Goal: Information Seeking & Learning: Learn about a topic

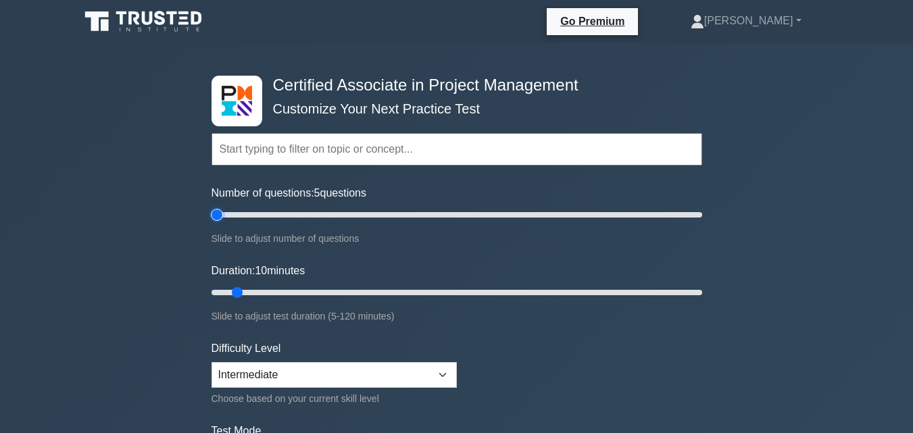
drag, startPoint x: 235, startPoint y: 214, endPoint x: 161, endPoint y: 216, distance: 74.4
type input "5"
click at [212, 216] on input "Number of questions: 5 questions" at bounding box center [457, 215] width 491 height 16
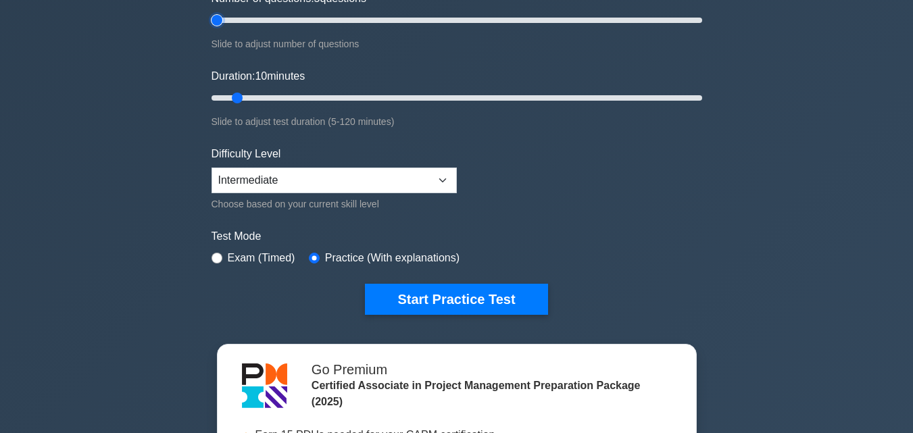
scroll to position [203, 0]
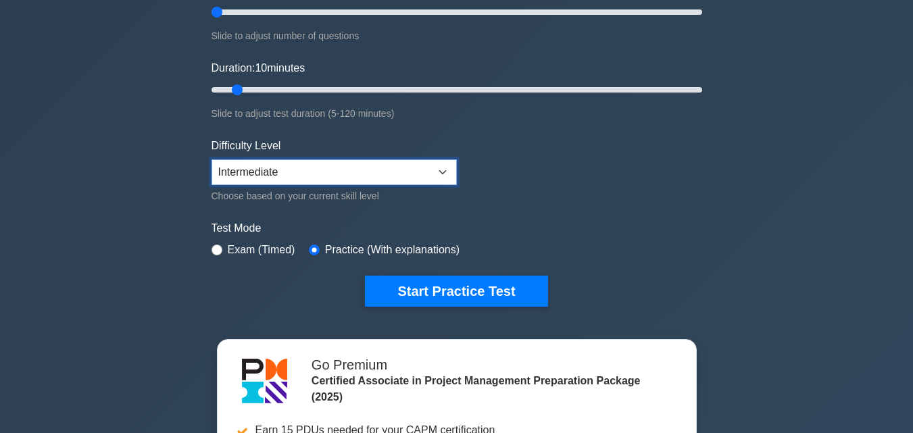
click at [364, 167] on select "Beginner Intermediate Expert" at bounding box center [334, 172] width 245 height 26
select select "expert"
click at [212, 159] on select "Beginner Intermediate Expert" at bounding box center [334, 172] width 245 height 26
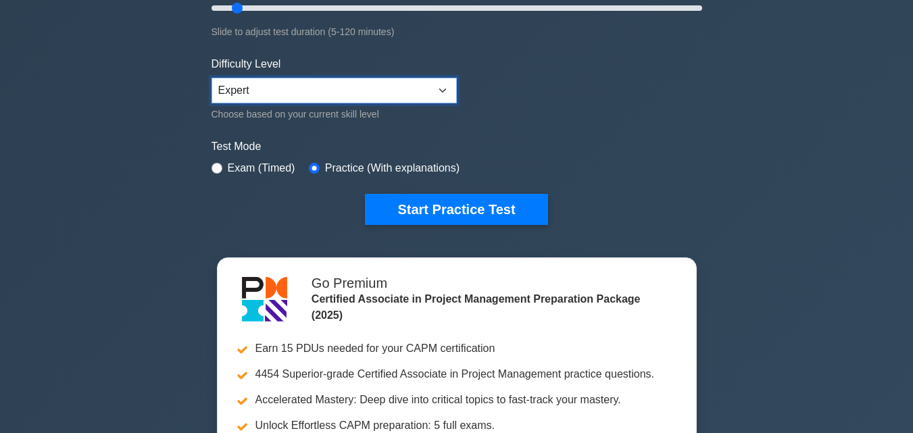
scroll to position [270, 0]
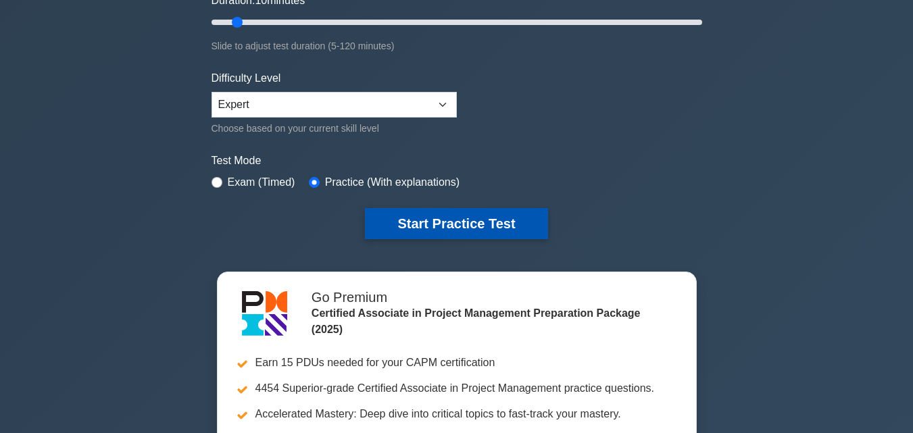
click at [493, 218] on button "Start Practice Test" at bounding box center [456, 223] width 182 height 31
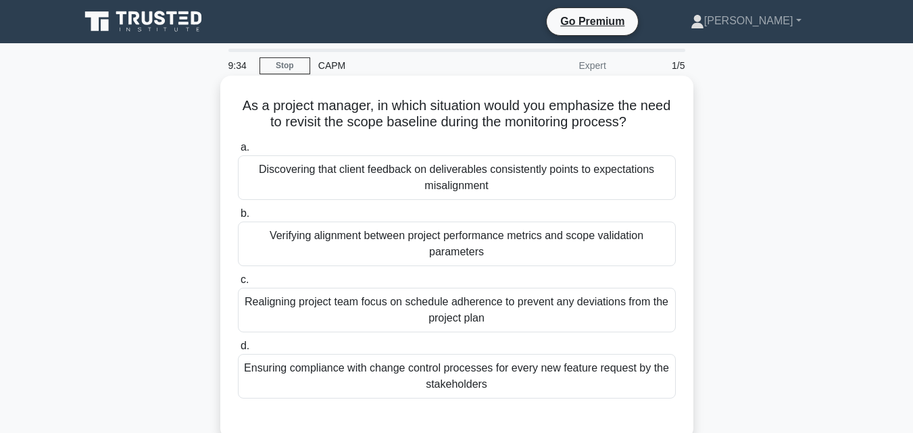
click at [473, 238] on div "Verifying alignment between project performance metrics and scope validation pa…" at bounding box center [457, 244] width 438 height 45
click at [238, 218] on input "b. Verifying alignment between project performance metrics and scope validation…" at bounding box center [238, 213] width 0 height 9
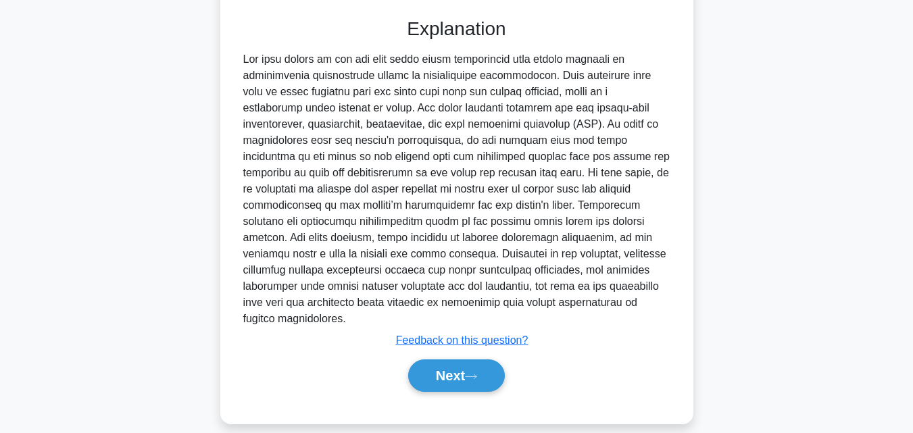
scroll to position [402, 0]
click at [459, 360] on button "Next" at bounding box center [456, 375] width 97 height 32
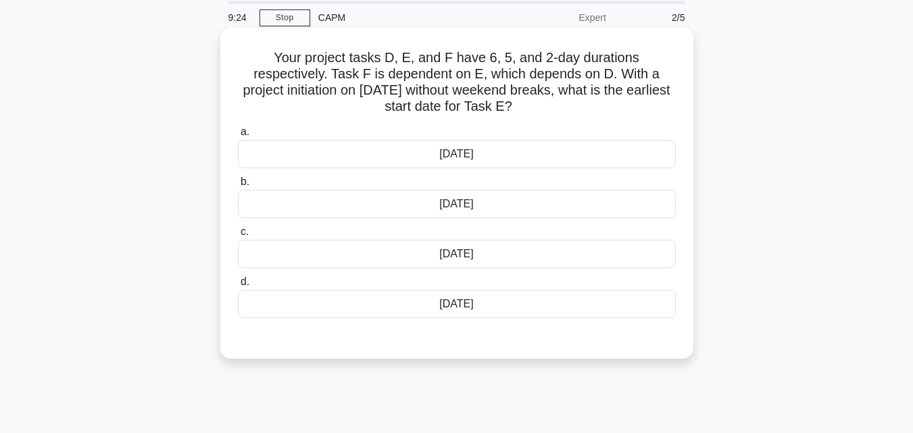
scroll to position [0, 0]
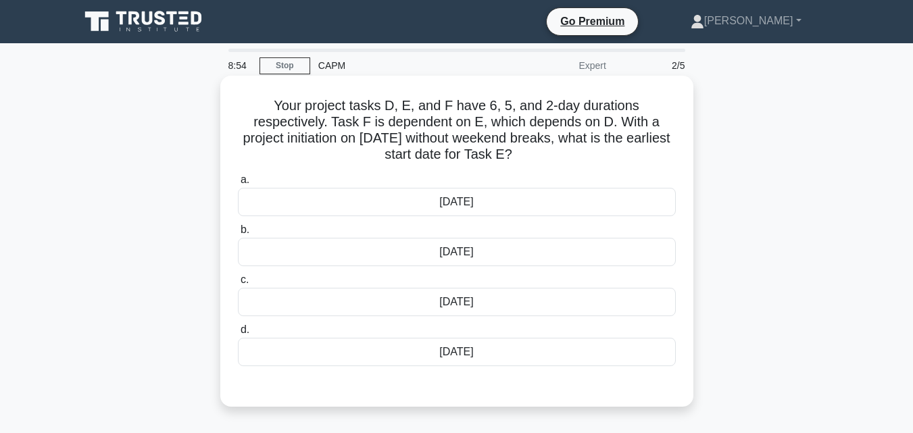
click at [468, 205] on div "7th March" at bounding box center [457, 202] width 438 height 28
click at [238, 184] on input "a. 7th March" at bounding box center [238, 180] width 0 height 9
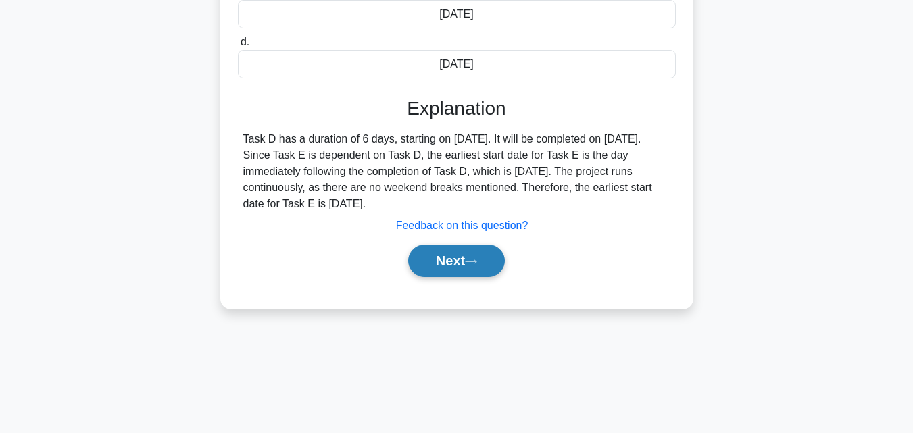
scroll to position [297, 0]
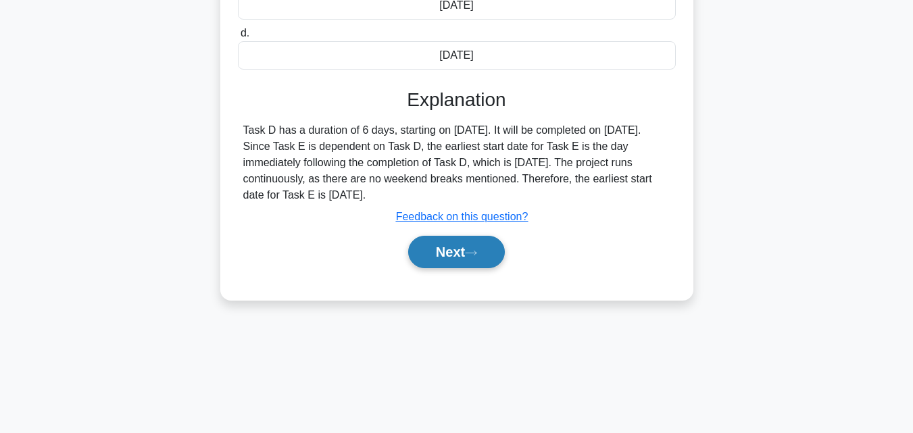
click at [466, 253] on button "Next" at bounding box center [456, 252] width 97 height 32
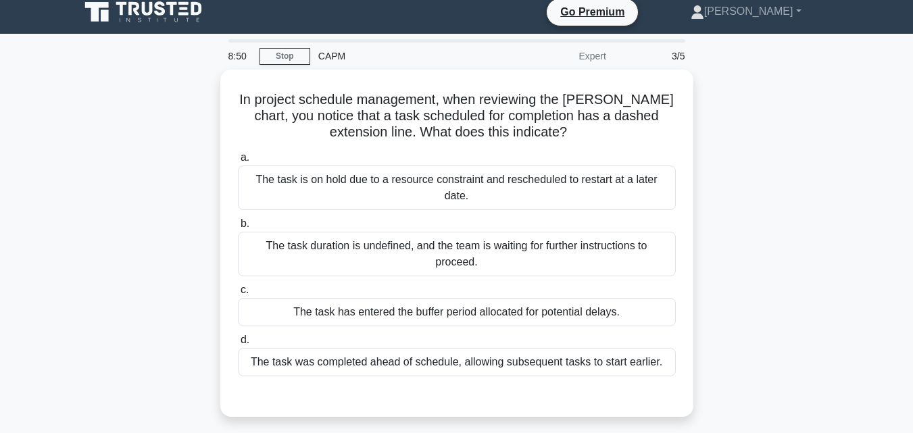
scroll to position [0, 0]
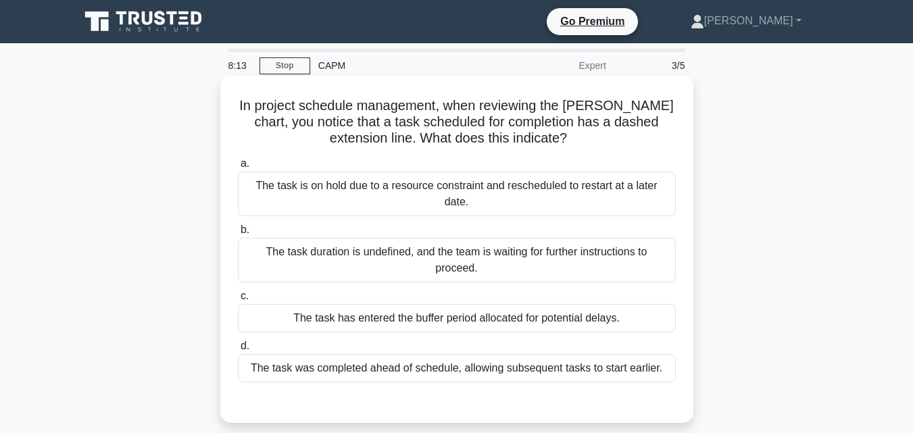
click at [511, 195] on div "The task is on hold due to a resource constraint and rescheduled to restart at …" at bounding box center [457, 194] width 438 height 45
click at [238, 168] on input "a. The task is on hold due to a resource constraint and rescheduled to restart …" at bounding box center [238, 163] width 0 height 9
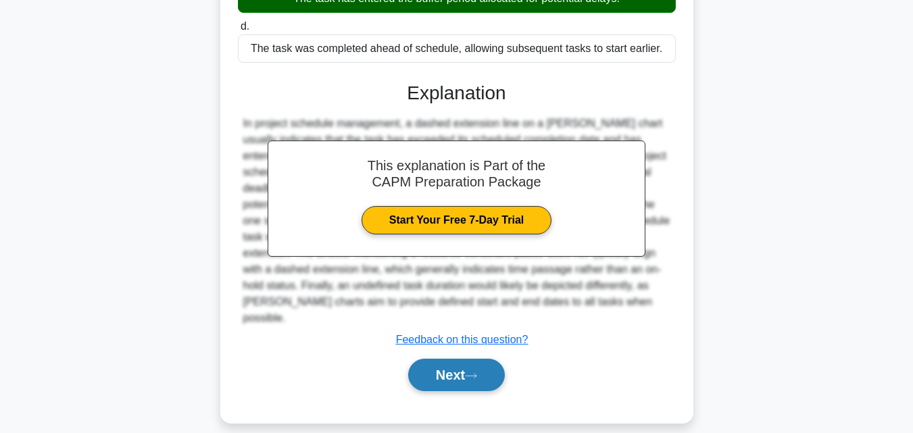
click at [448, 370] on button "Next" at bounding box center [456, 375] width 97 height 32
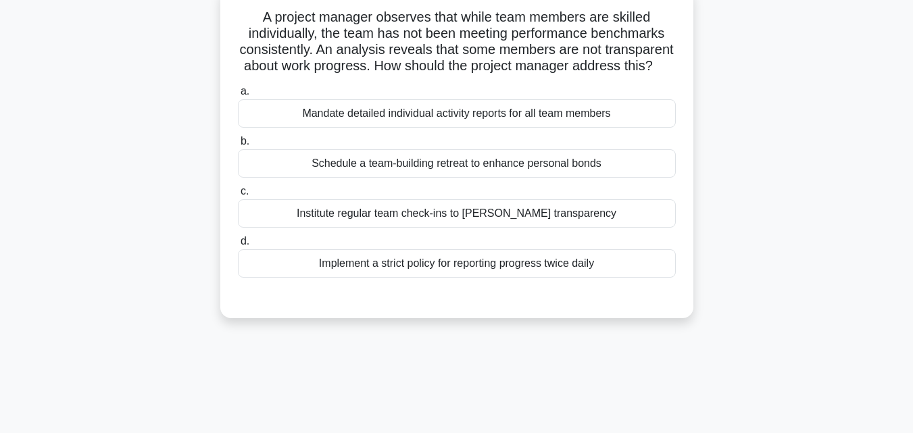
scroll to position [26, 0]
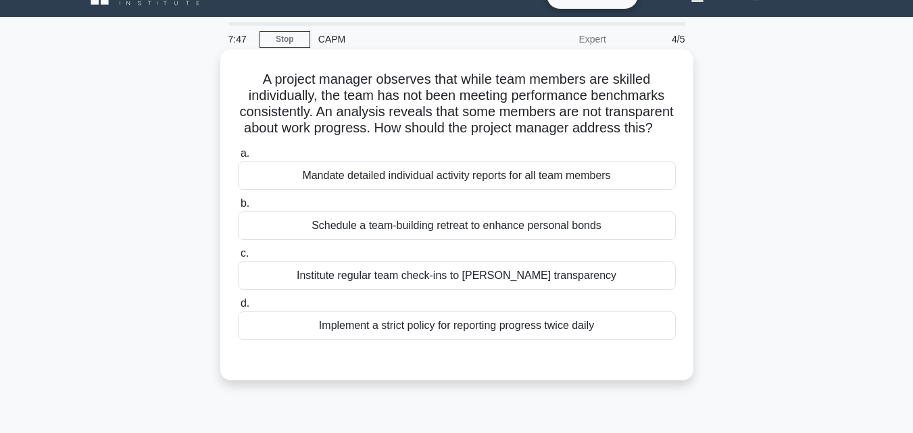
click at [477, 290] on div "Institute regular team check-ins to foster transparency" at bounding box center [457, 276] width 438 height 28
click at [238, 258] on input "c. Institute regular team check-ins to foster transparency" at bounding box center [238, 253] width 0 height 9
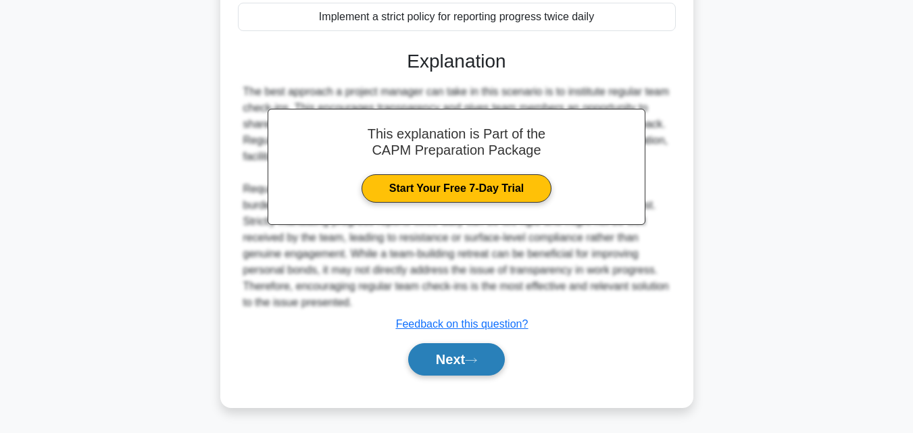
click at [439, 355] on button "Next" at bounding box center [456, 359] width 97 height 32
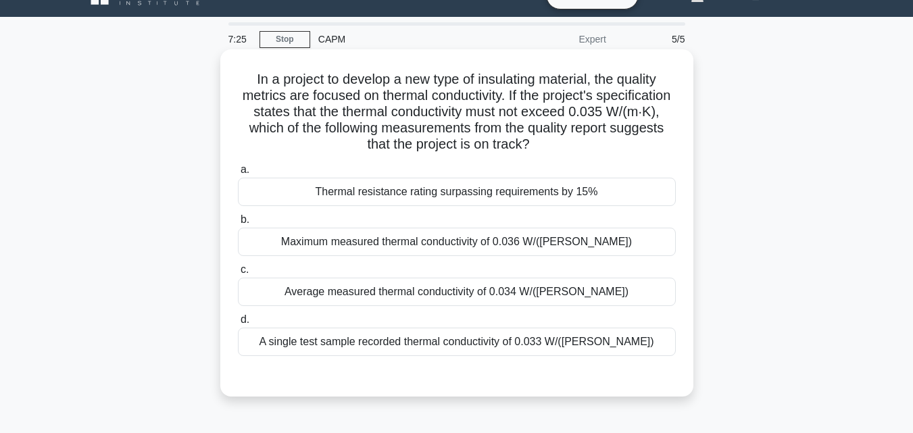
click at [475, 295] on div "Average measured thermal conductivity of 0.034 W/(m·K)" at bounding box center [457, 292] width 438 height 28
click at [238, 274] on input "c. Average measured thermal conductivity of 0.034 W/(m·K)" at bounding box center [238, 270] width 0 height 9
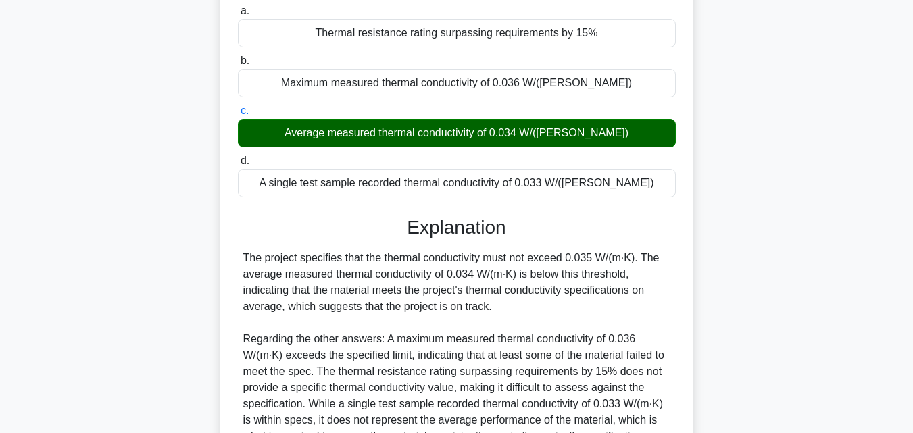
scroll to position [320, 0]
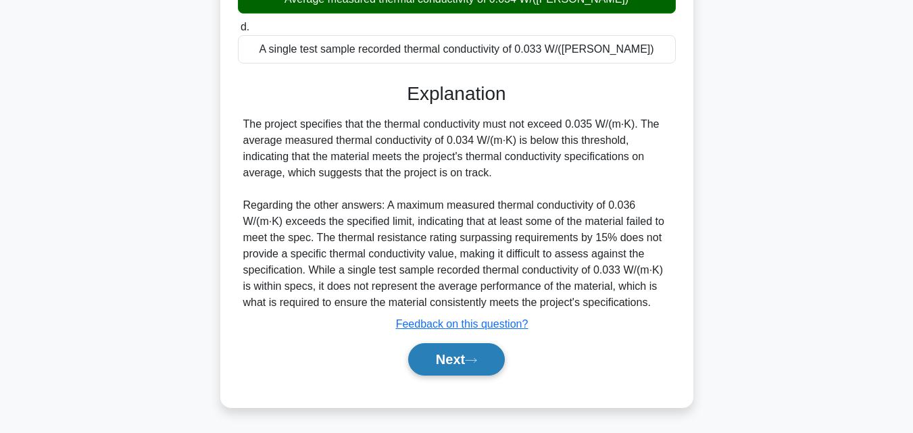
click at [442, 363] on button "Next" at bounding box center [456, 359] width 97 height 32
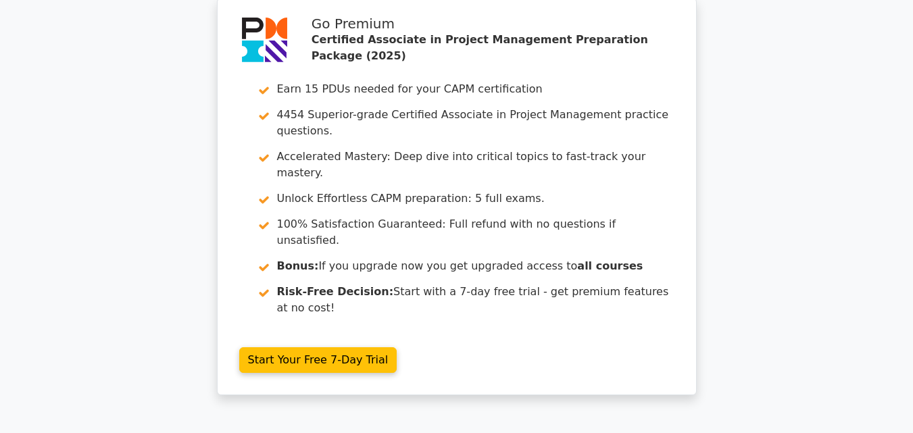
scroll to position [2219, 0]
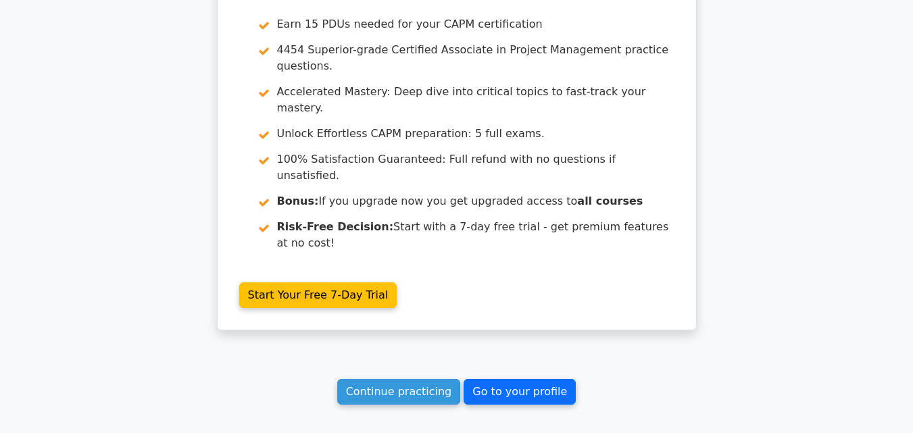
click at [484, 379] on link "Go to your profile" at bounding box center [520, 392] width 112 height 26
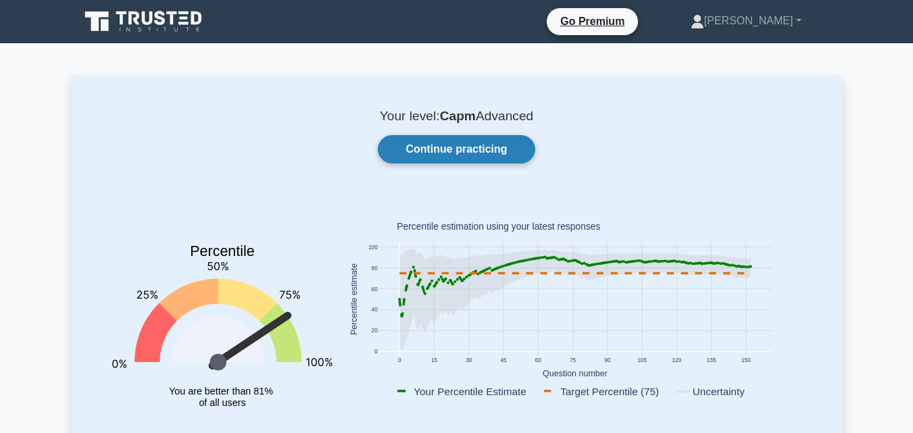
click at [493, 141] on link "Continue practicing" at bounding box center [456, 149] width 157 height 28
